Goal: Navigation & Orientation: Find specific page/section

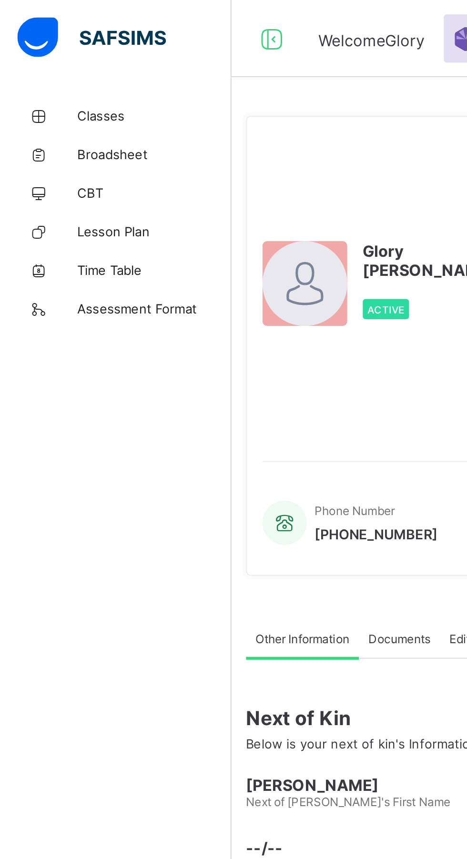
click at [54, 50] on link "Classes" at bounding box center [57, 57] width 114 height 19
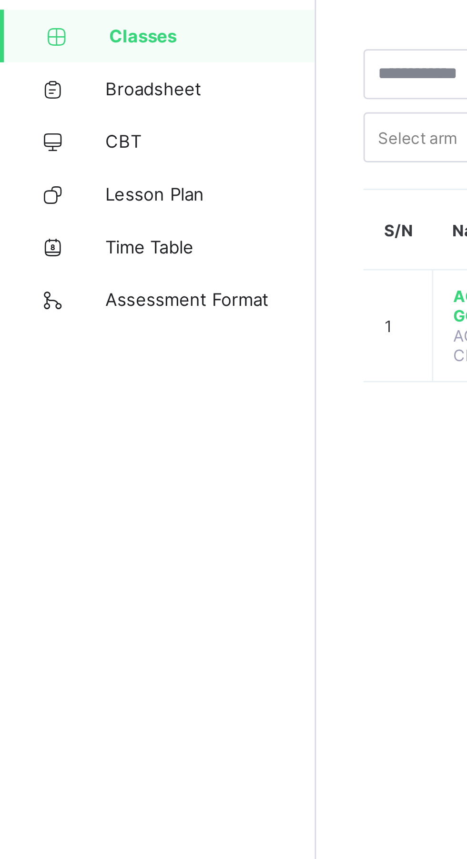
click at [48, 75] on span "Broadsheet" at bounding box center [76, 76] width 76 height 8
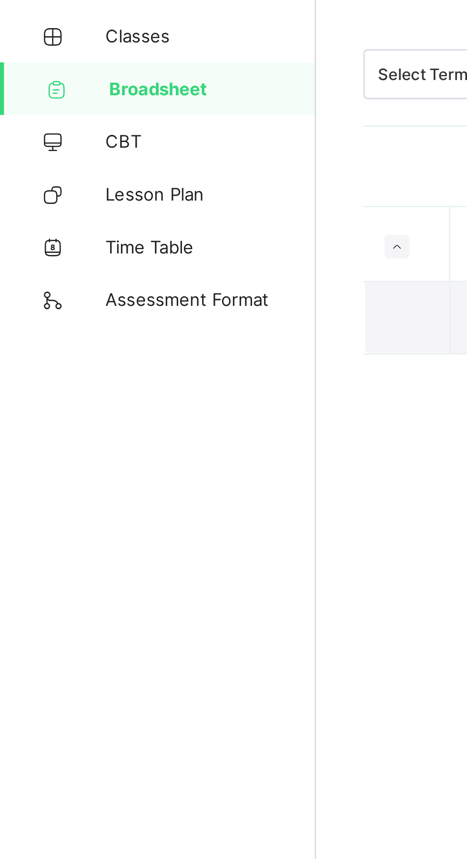
click at [50, 59] on span "Classes" at bounding box center [76, 57] width 76 height 8
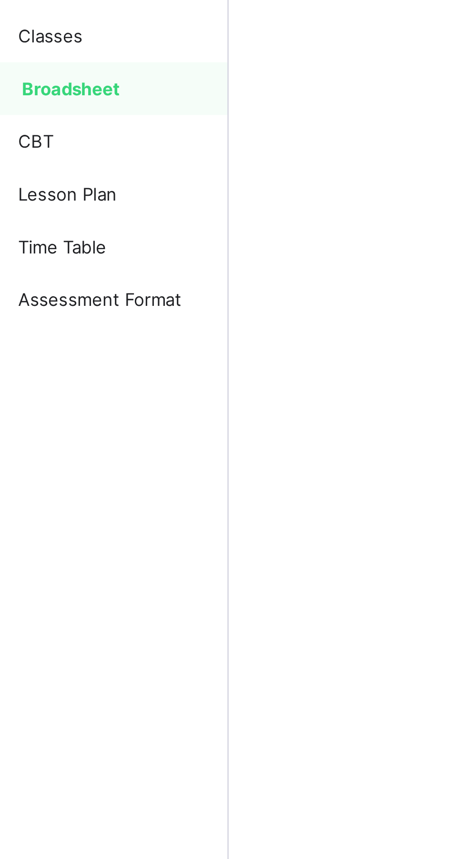
click at [50, 54] on span "Classes" at bounding box center [76, 57] width 76 height 8
